Goal: Navigation & Orientation: Find specific page/section

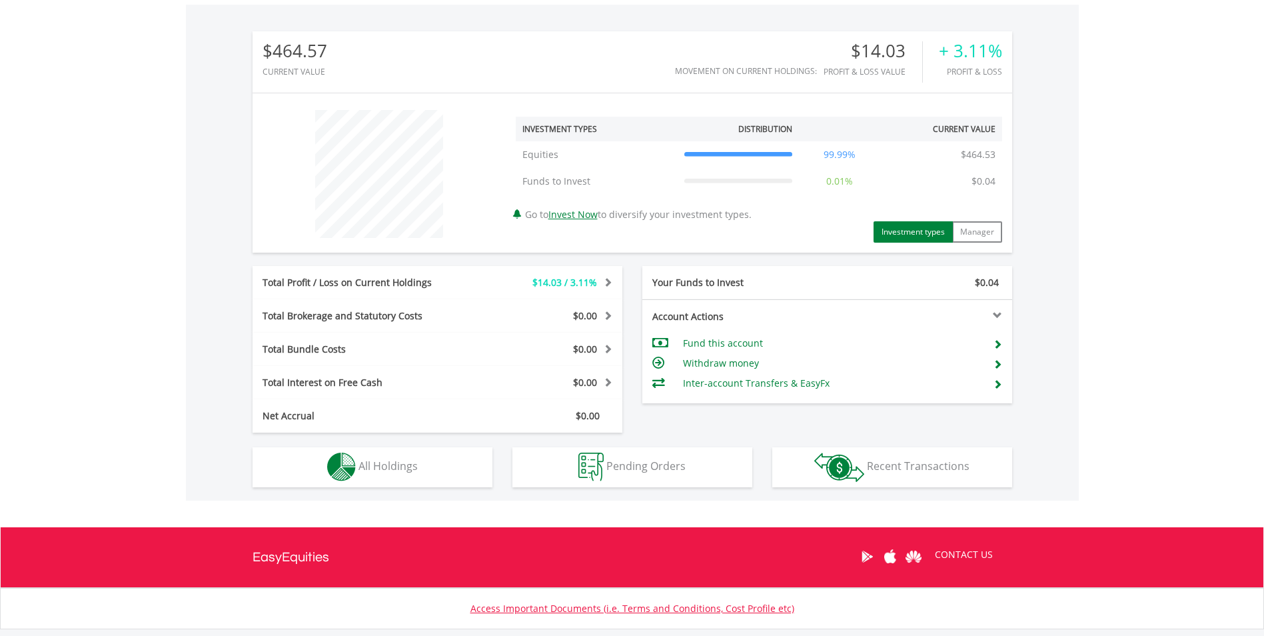
scroll to position [492, 0]
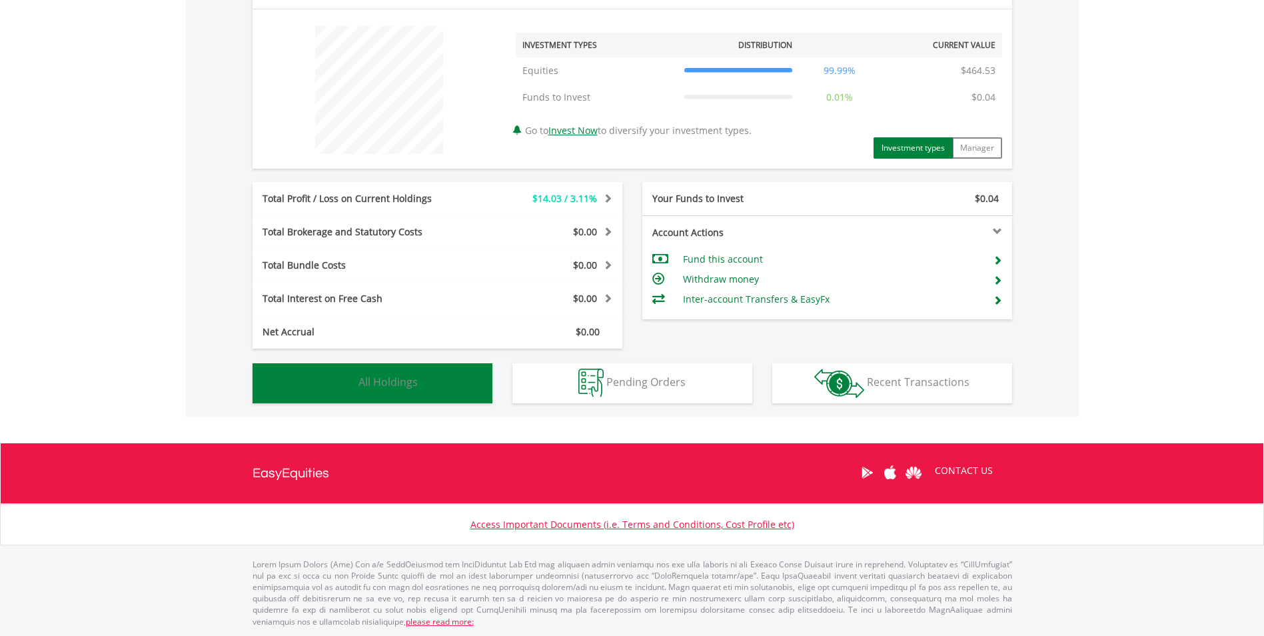
click at [400, 379] on span "All Holdings" at bounding box center [388, 382] width 59 height 15
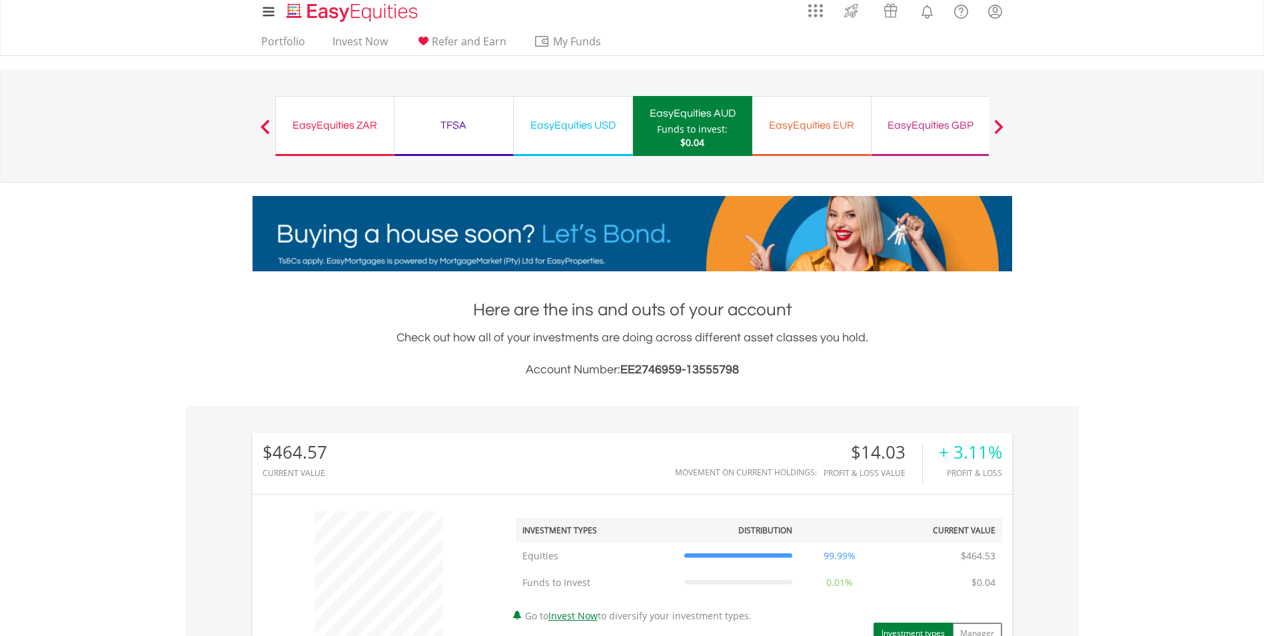
scroll to position [0, 0]
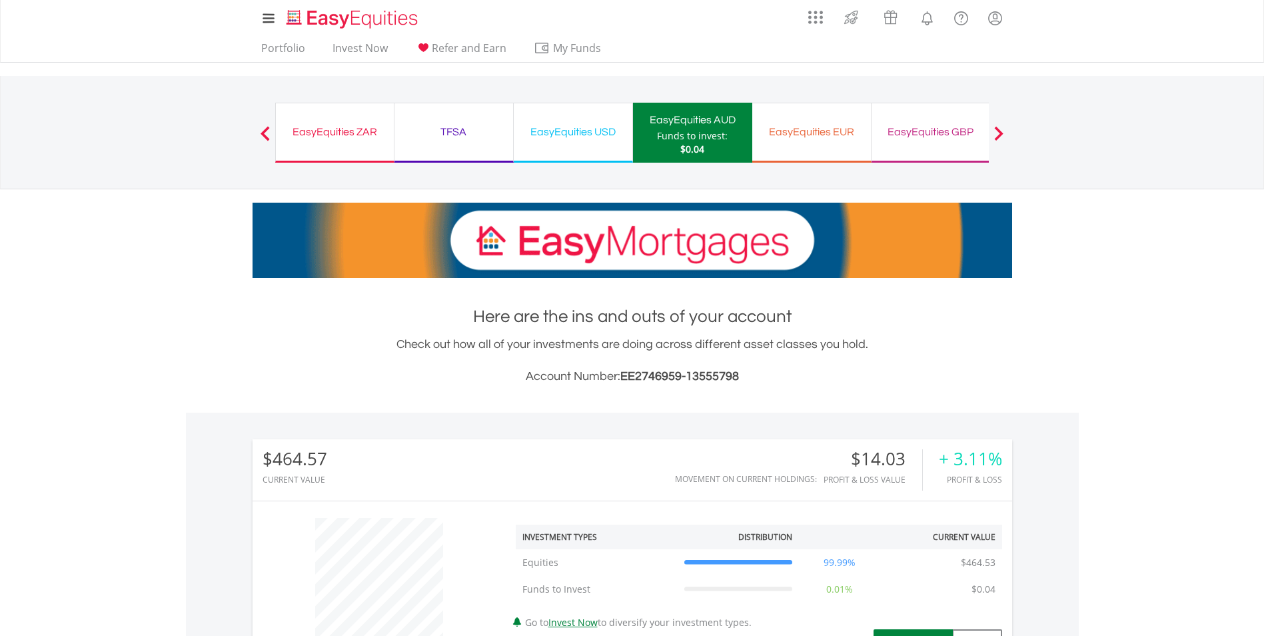
click at [577, 132] on div "EasyEquities USD" at bounding box center [573, 132] width 103 height 19
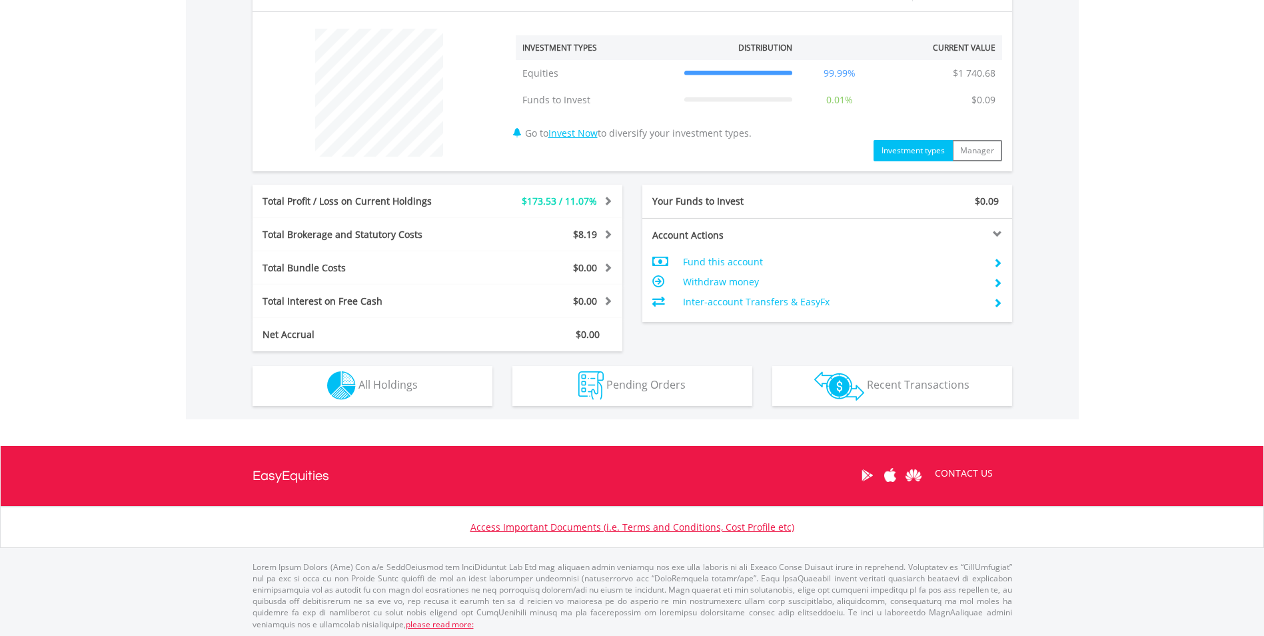
scroll to position [492, 0]
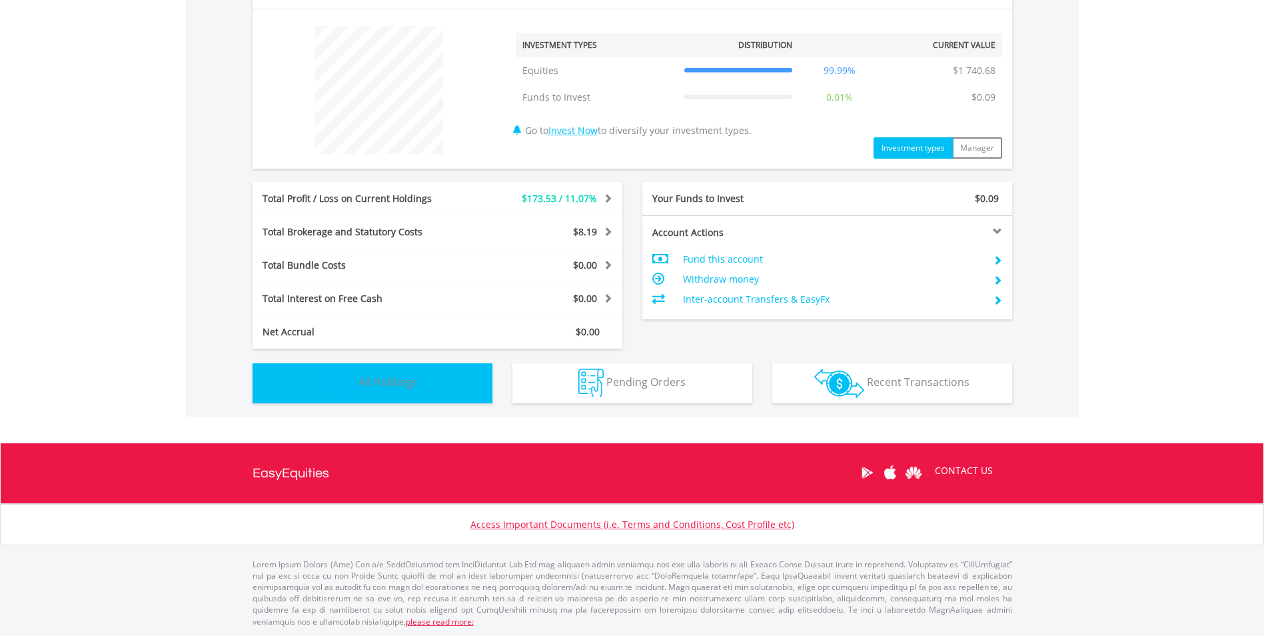
click at [401, 372] on button "Holdings All Holdings" at bounding box center [373, 383] width 240 height 40
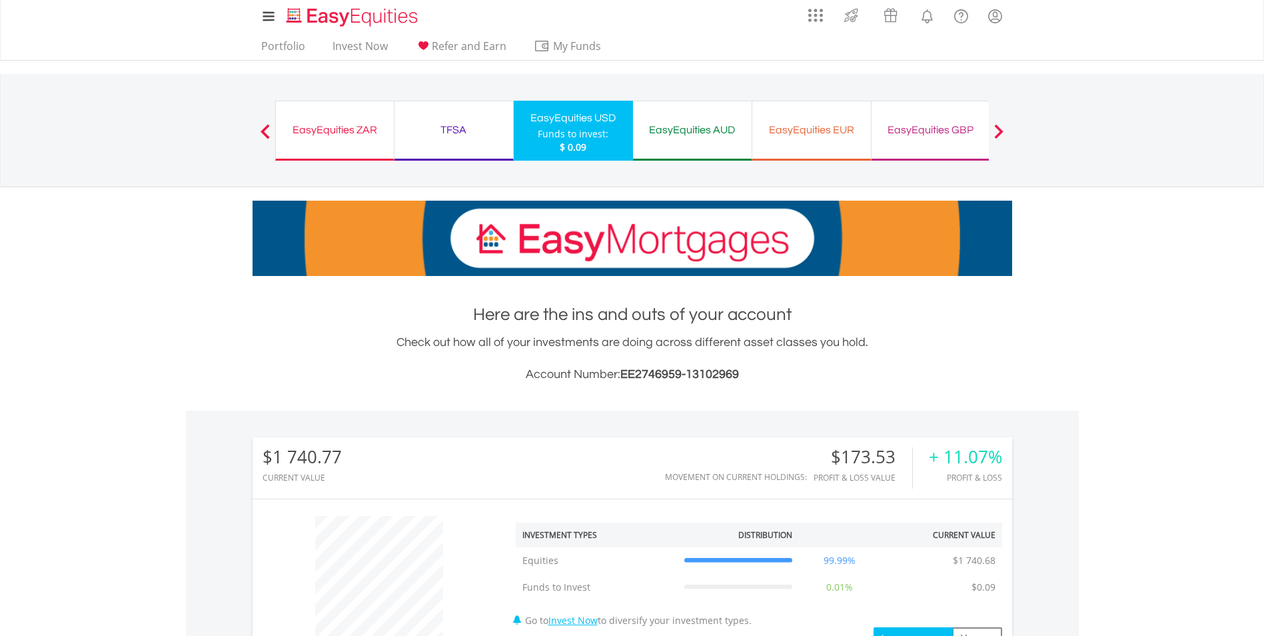
scroll to position [0, 0]
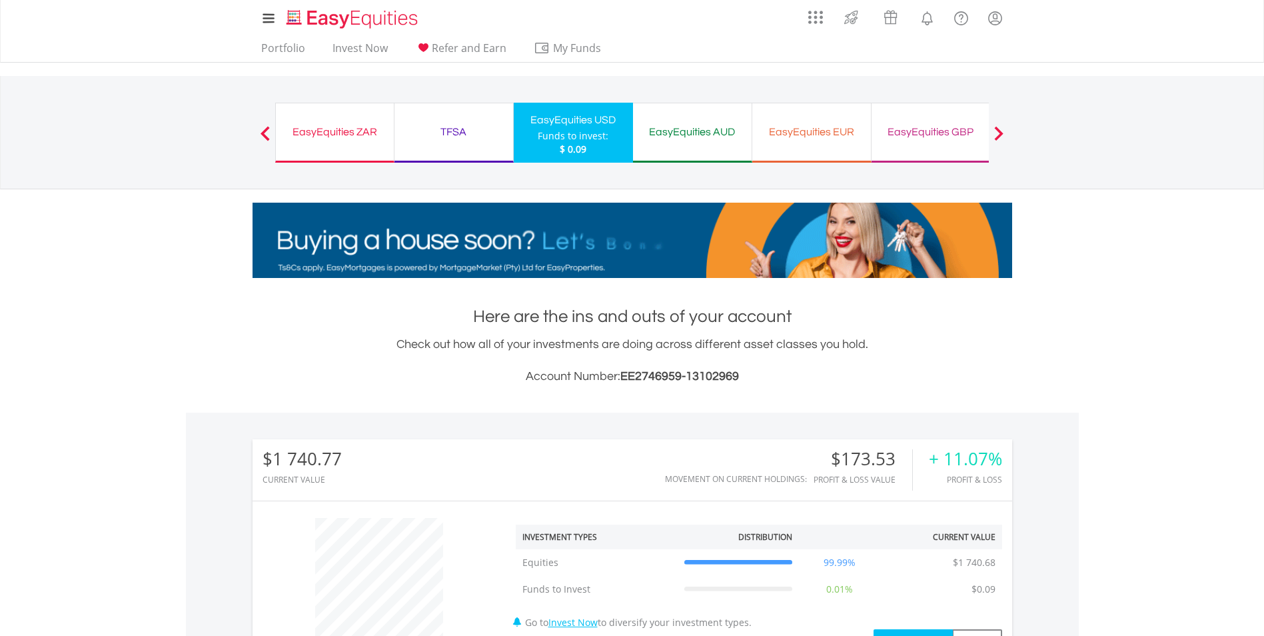
click at [791, 117] on div "EasyEquities EUR Funds to invest: $ 0.09" at bounding box center [811, 133] width 119 height 60
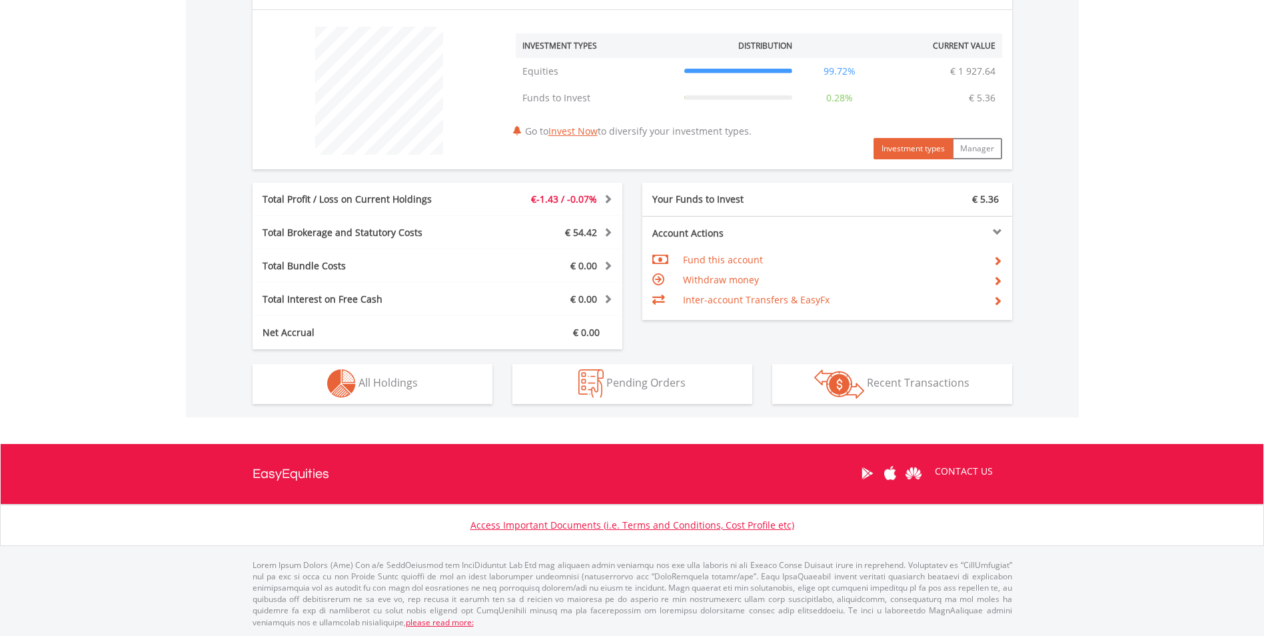
scroll to position [492, 0]
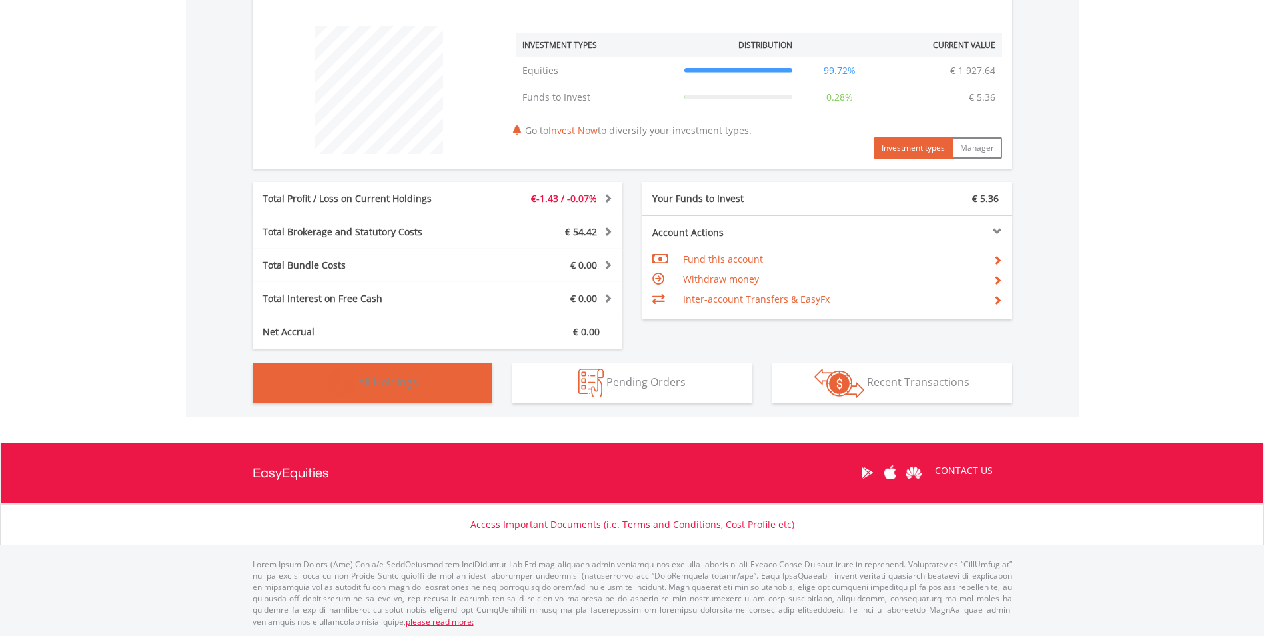
click at [451, 373] on button "Holdings All Holdings" at bounding box center [373, 383] width 240 height 40
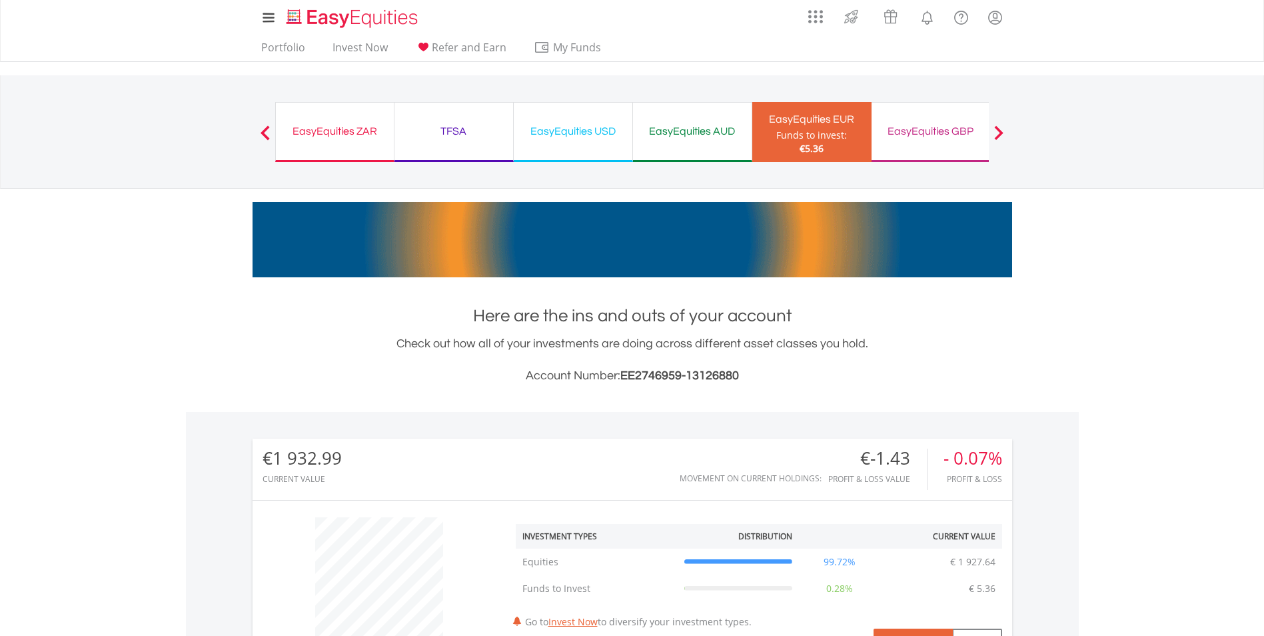
scroll to position [0, 0]
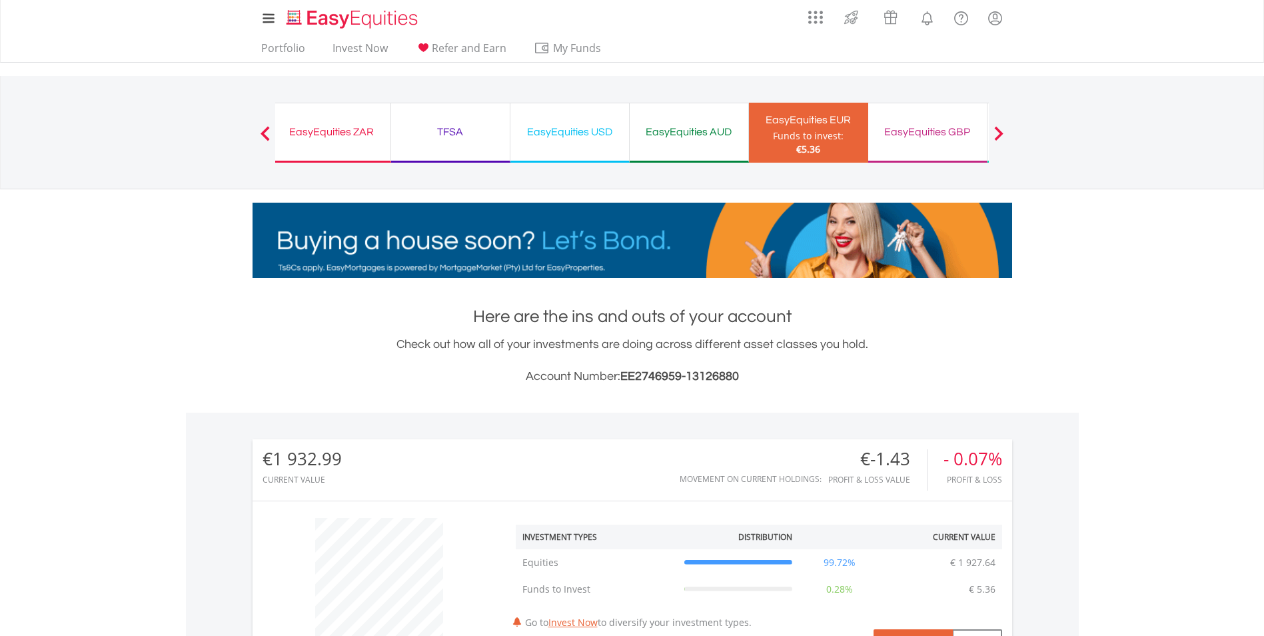
click at [880, 137] on div "EasyEquities GBP" at bounding box center [927, 132] width 103 height 19
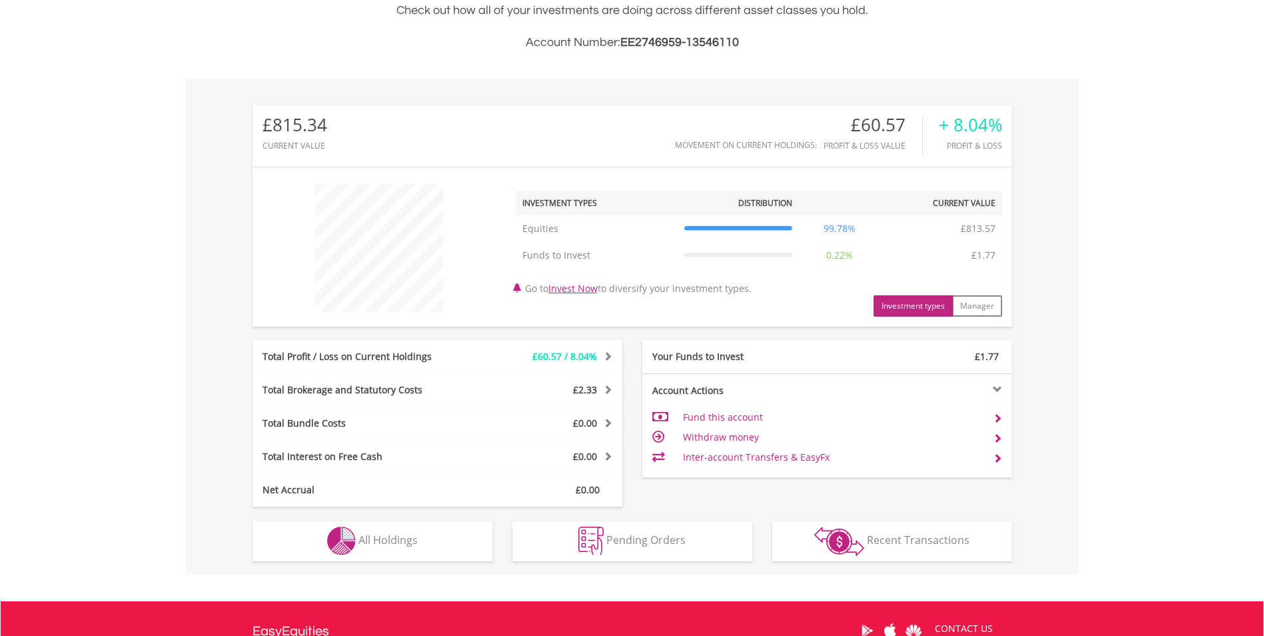
scroll to position [492, 0]
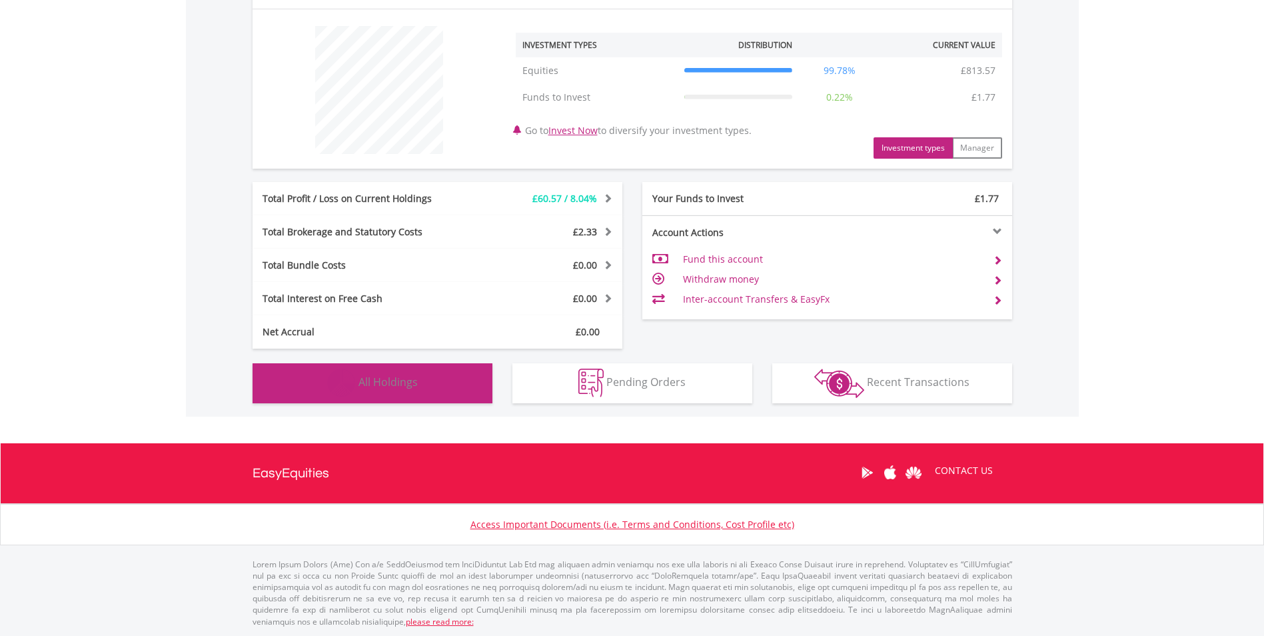
click at [407, 383] on span "All Holdings" at bounding box center [388, 382] width 59 height 15
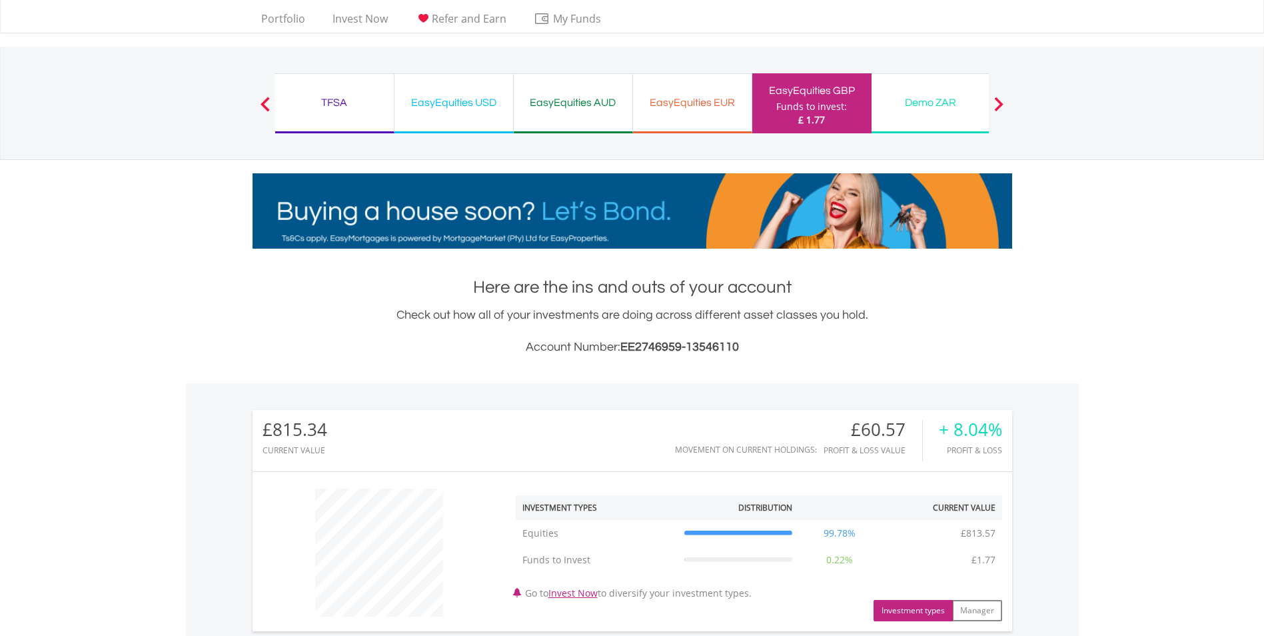
scroll to position [0, 0]
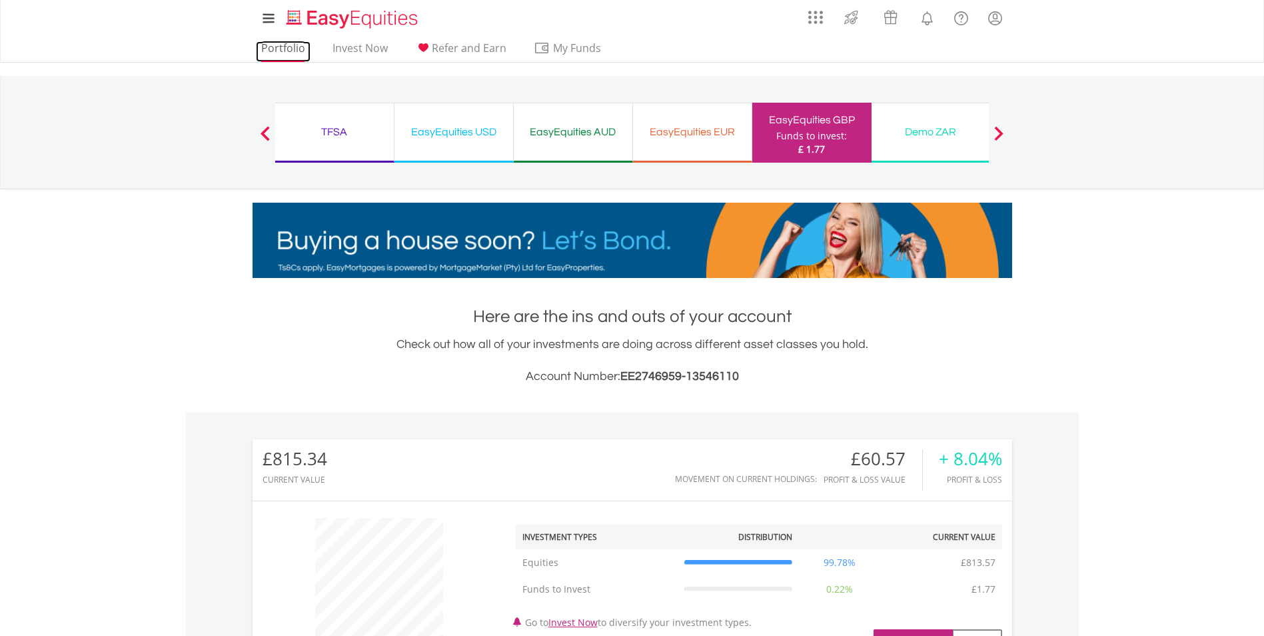
click at [283, 45] on link "Portfolio" at bounding box center [283, 51] width 55 height 21
